Goal: Task Accomplishment & Management: Complete application form

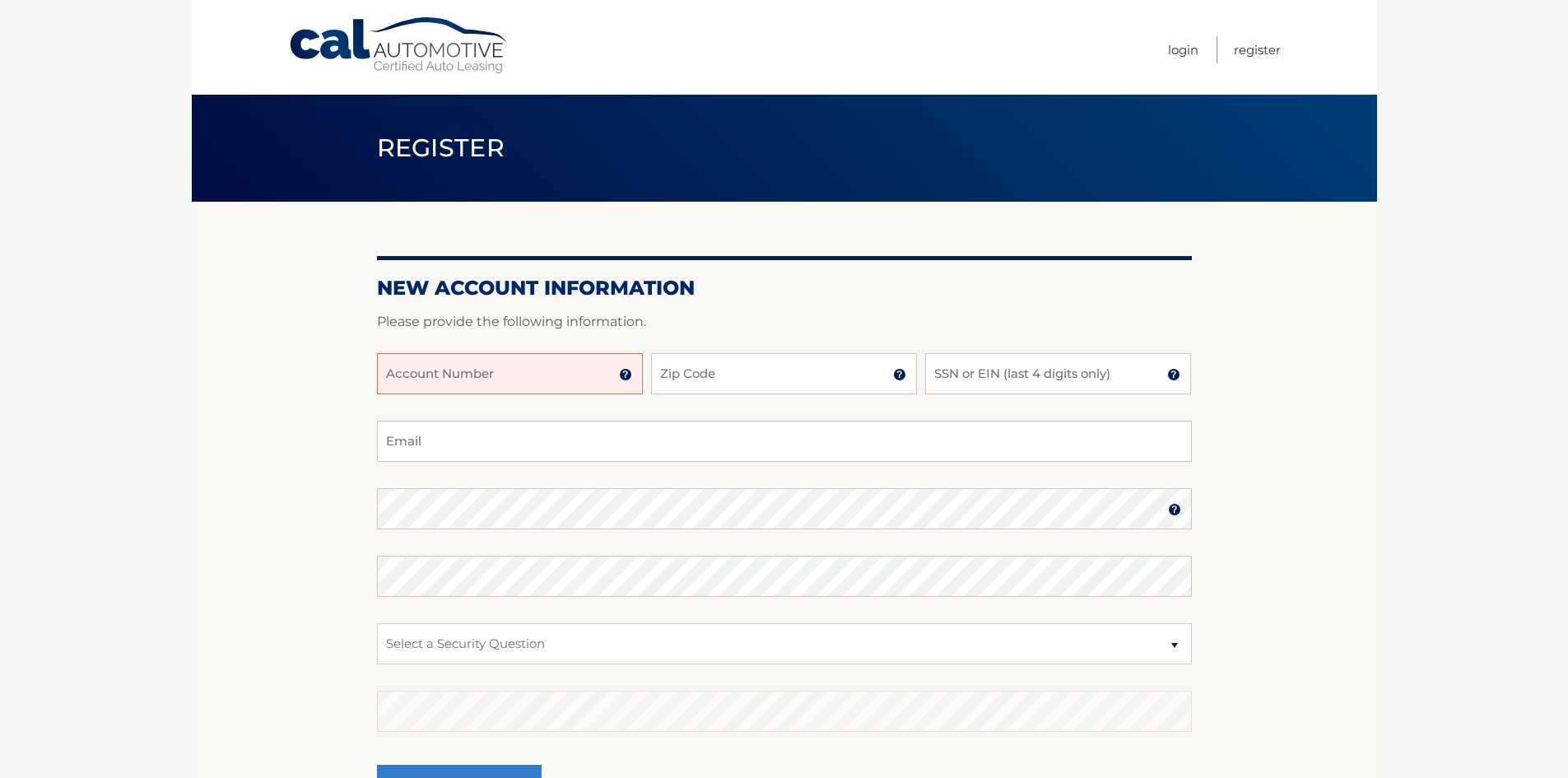
click at [511, 387] on input "Account Number" at bounding box center [510, 374] width 266 height 41
click at [561, 379] on input "Account Number" at bounding box center [510, 374] width 266 height 41
click at [631, 374] on img at bounding box center [626, 375] width 13 height 13
drag, startPoint x: 0, startPoint y: 0, endPoint x: 1105, endPoint y: 296, distance: 1144.0
drag, startPoint x: 1105, startPoint y: 296, endPoint x: 1334, endPoint y: 228, distance: 238.9
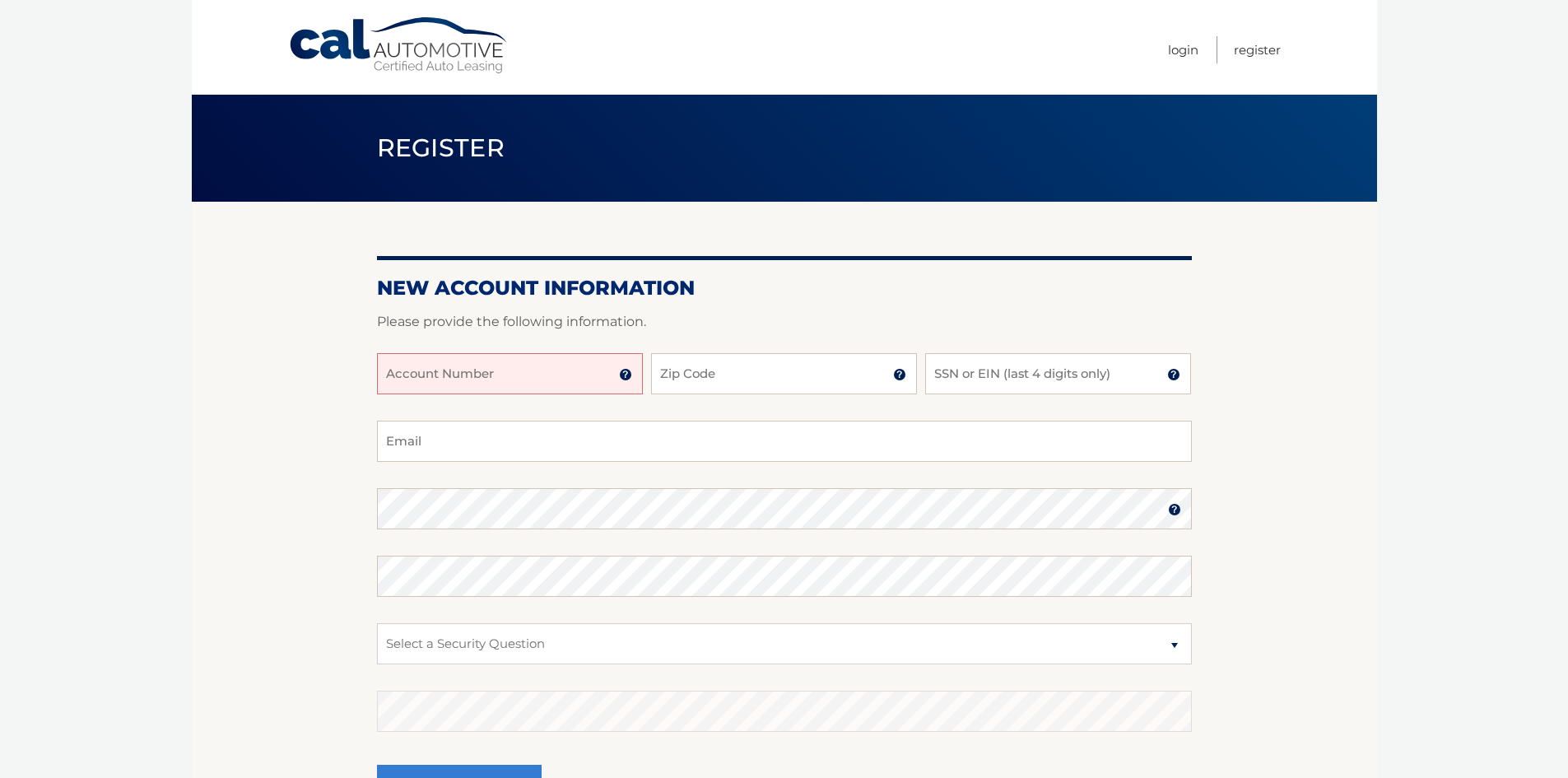
click at [1334, 228] on section "New Account Information Please provide the following information. Account Numbe…" at bounding box center [784, 523] width 1185 height 643
